Goal: Register for event/course

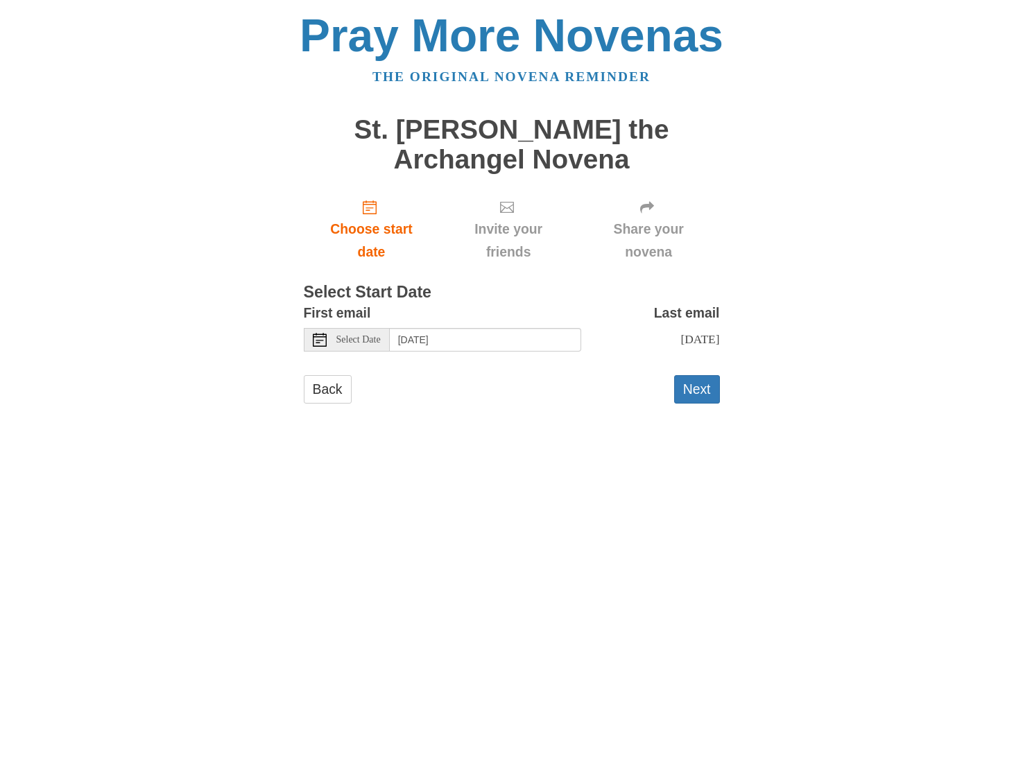
click at [323, 333] on icon at bounding box center [320, 340] width 14 height 14
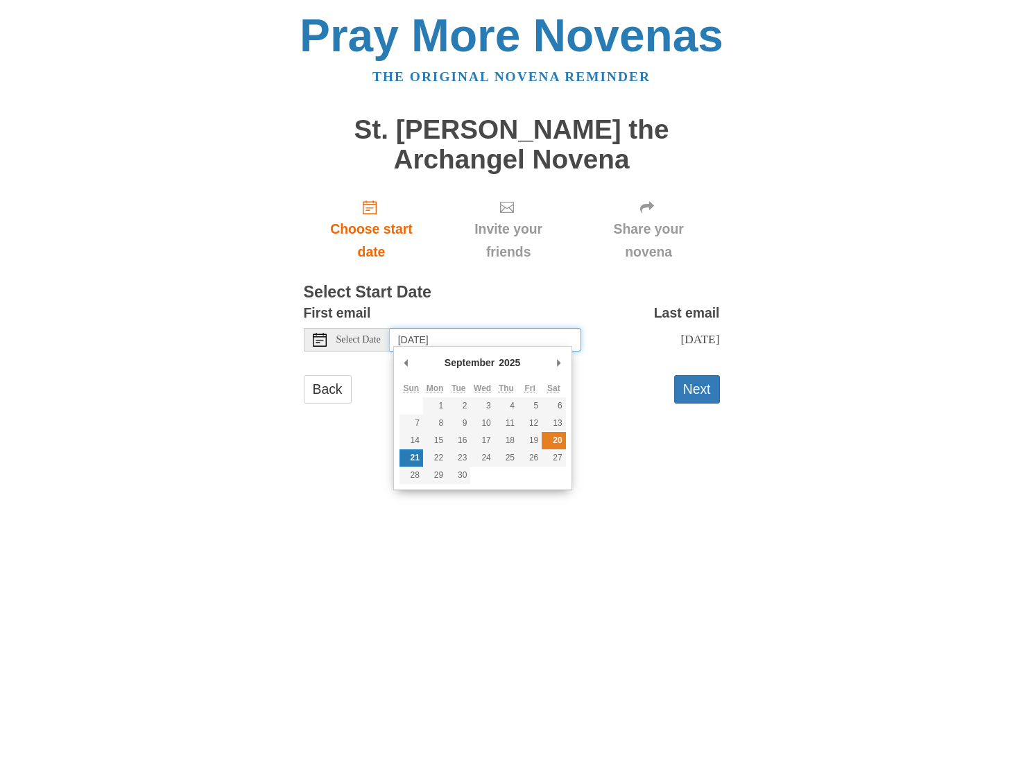
type input "Saturday, September 20th"
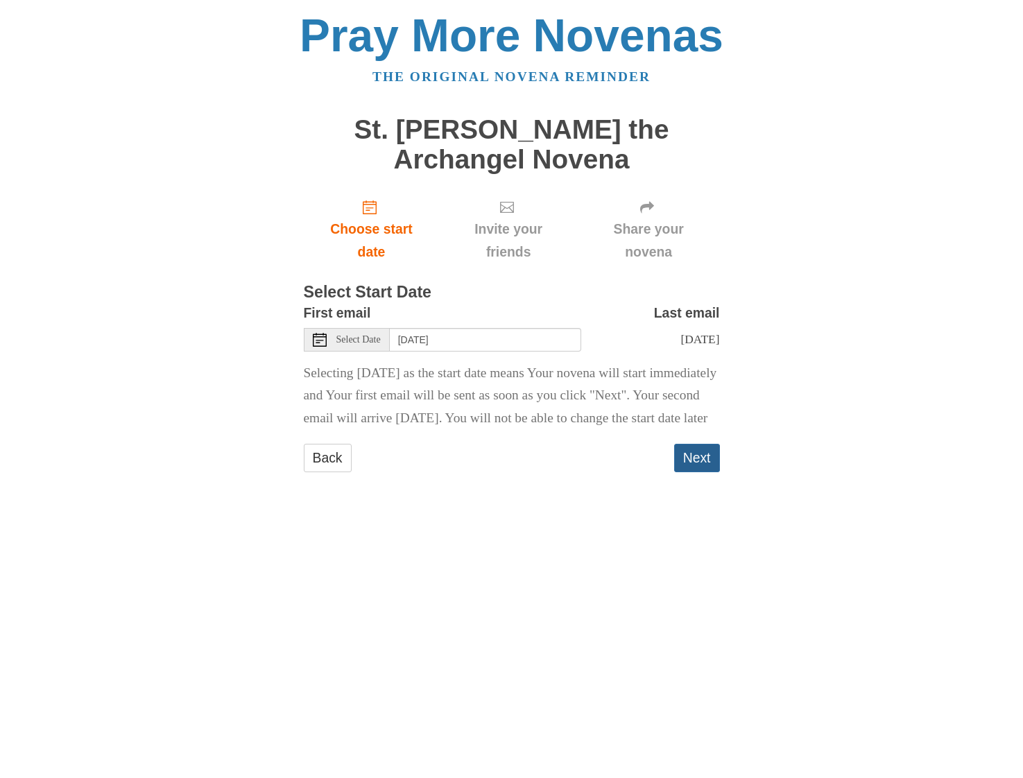
click at [702, 472] on button "Next" at bounding box center [697, 458] width 46 height 28
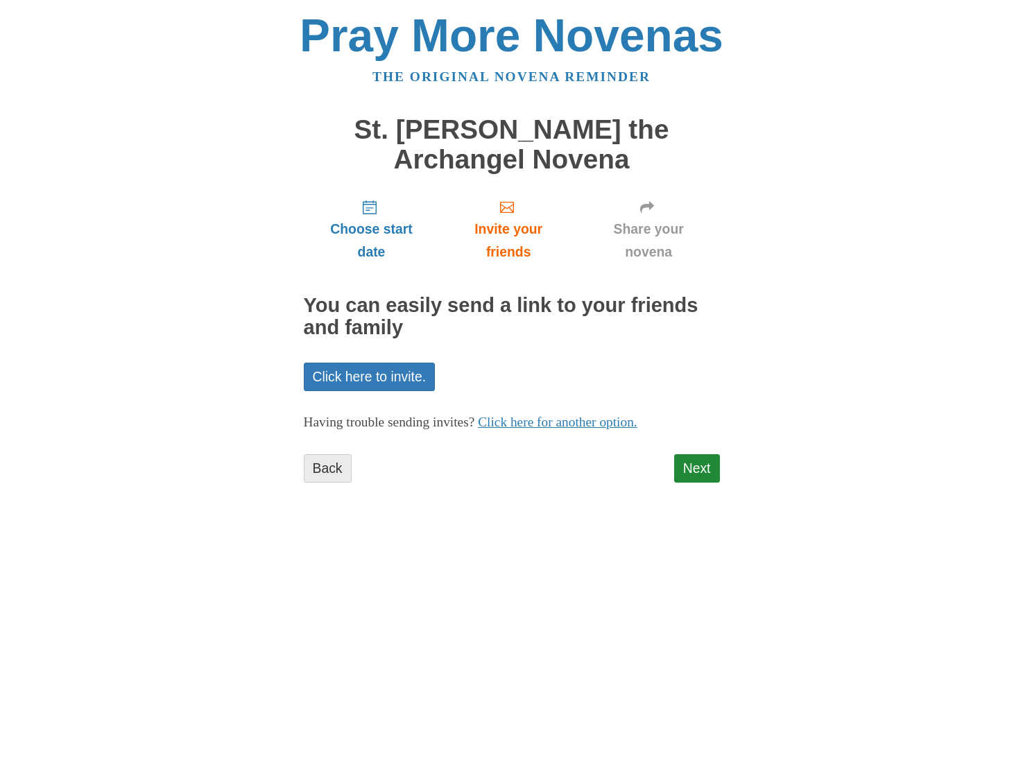
click at [321, 462] on link "Back" at bounding box center [328, 468] width 48 height 28
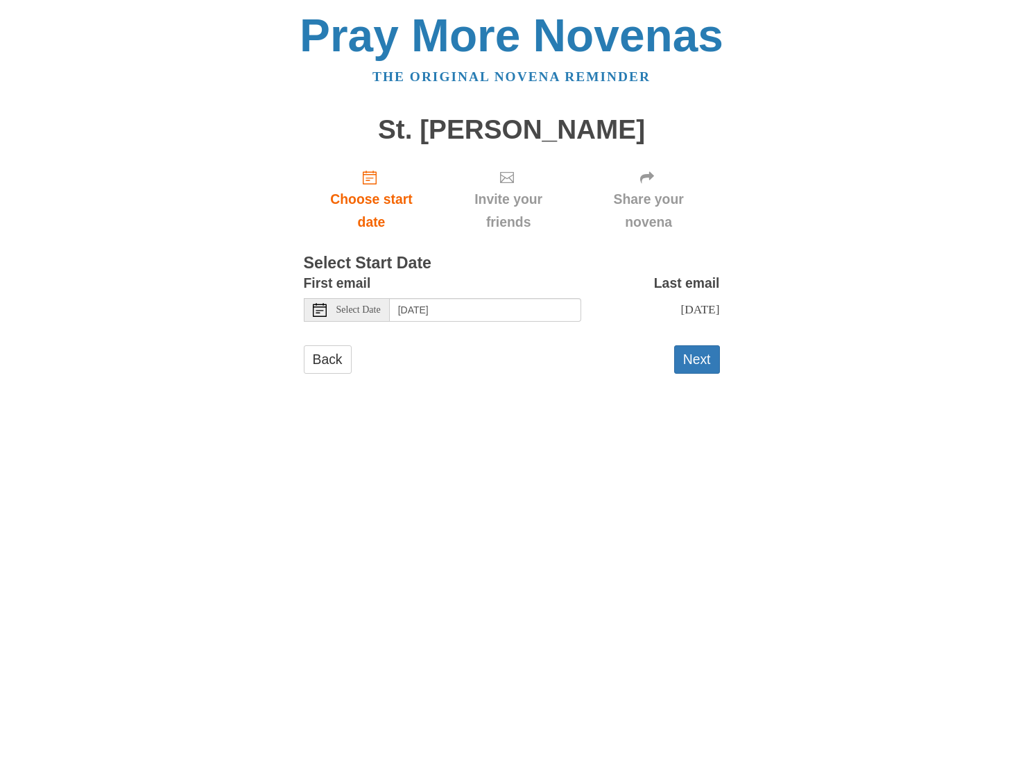
click at [321, 306] on use at bounding box center [320, 310] width 14 height 14
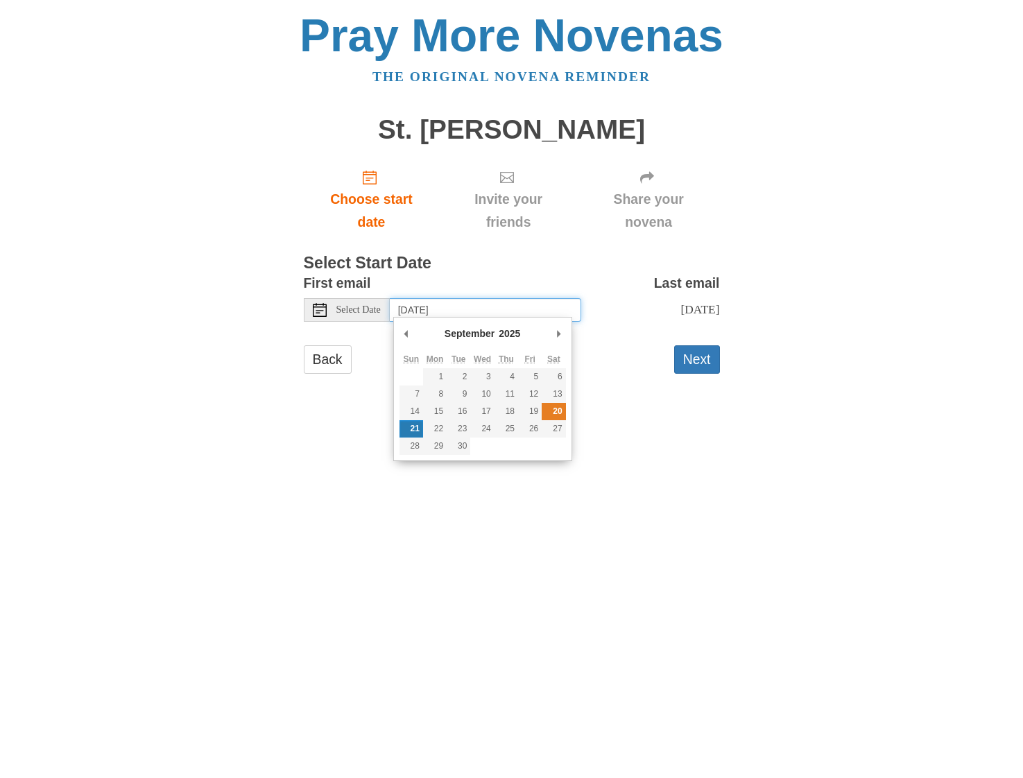
type input "Saturday, September 20th"
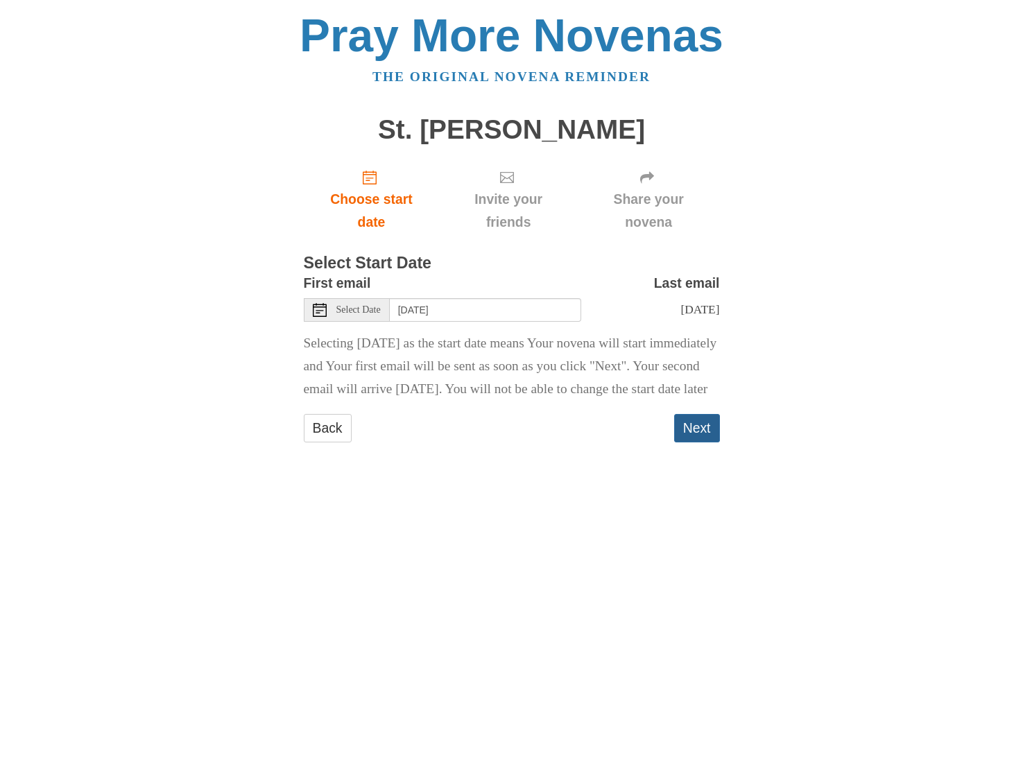
click at [701, 443] on button "Next" at bounding box center [697, 428] width 46 height 28
